Goal: Task Accomplishment & Management: Use online tool/utility

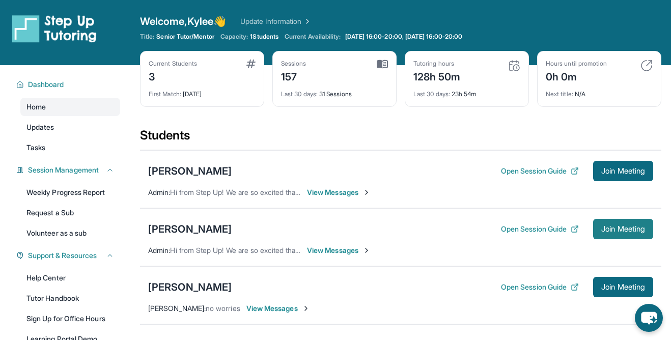
click at [603, 229] on span "Join Meeting" at bounding box center [623, 229] width 44 height 6
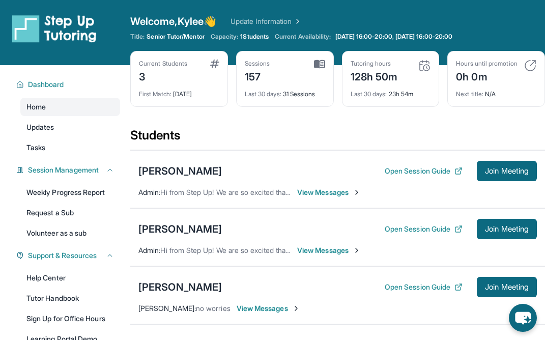
scroll to position [65, 0]
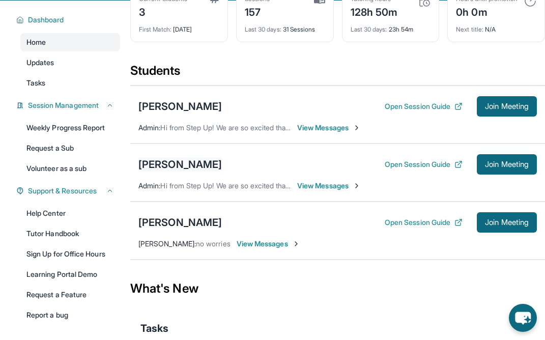
click at [195, 167] on div "[PERSON_NAME]" at bounding box center [181, 164] width 84 height 14
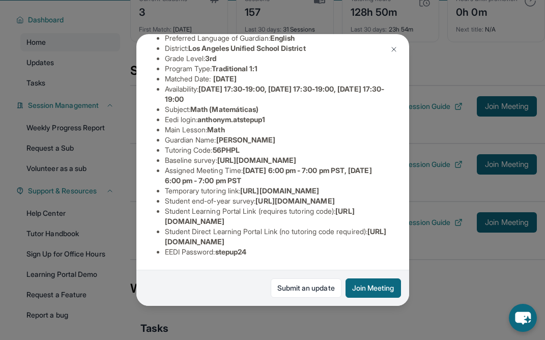
scroll to position [98, 0]
drag, startPoint x: 203, startPoint y: 118, endPoint x: 276, endPoint y: 118, distance: 72.8
click at [276, 118] on li "Eedi login : anthonym.atstepup1" at bounding box center [277, 120] width 224 height 10
copy span "anthonym.atstepup1"
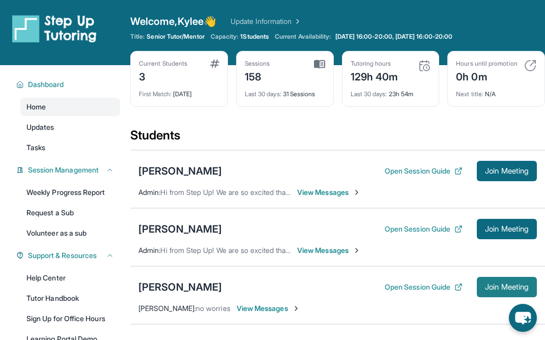
click at [493, 290] on span "Join Meeting" at bounding box center [507, 287] width 44 height 6
